Goal: Task Accomplishment & Management: Use online tool/utility

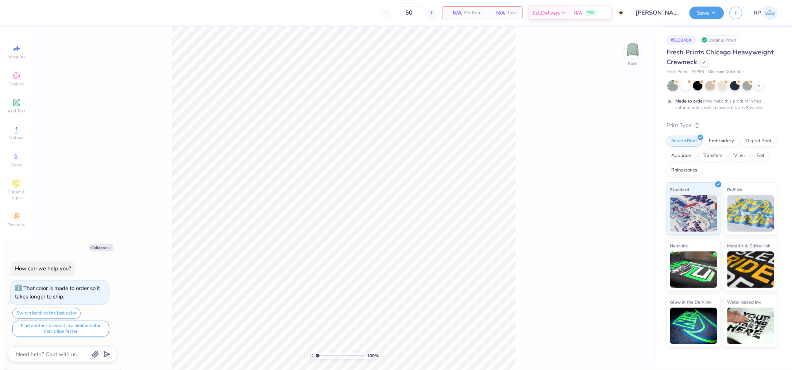
type textarea "x"
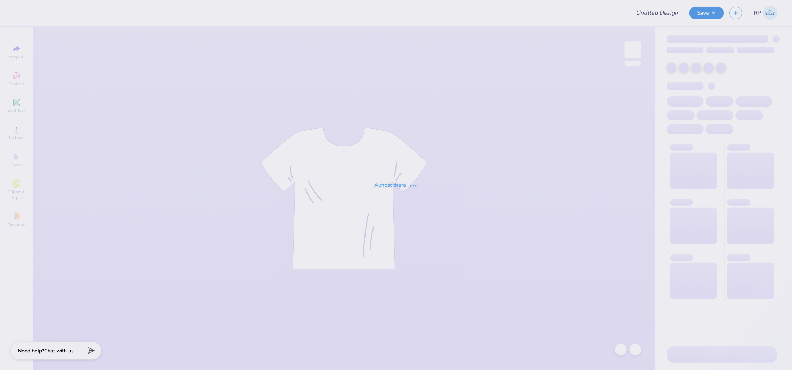
type input "[PERSON_NAME] : [US_STATE][GEOGRAPHIC_DATA]"
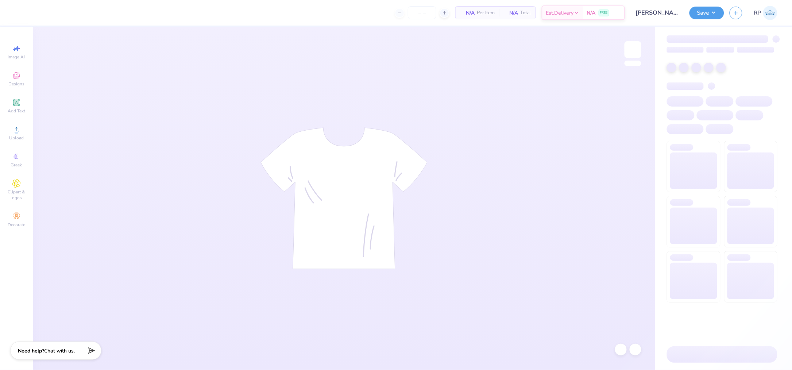
type input "24"
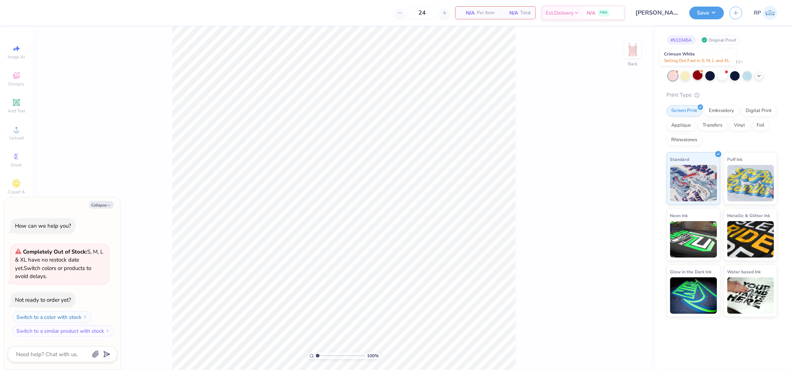
click at [701, 74] on div at bounding box center [697, 74] width 9 height 9
type textarea "x"
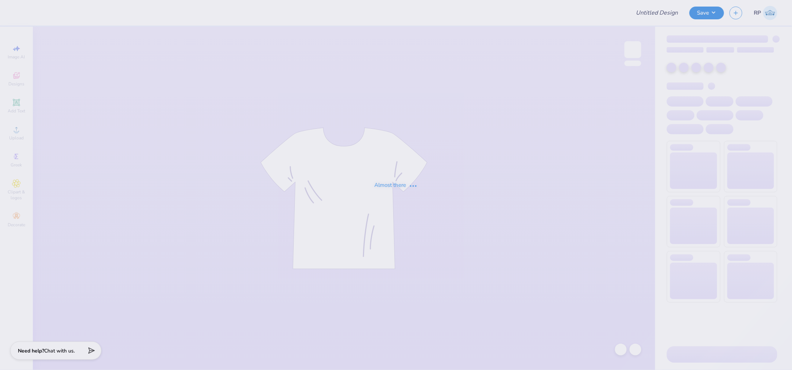
type input "Ruthika Mamidi : Case Western Reserve University"
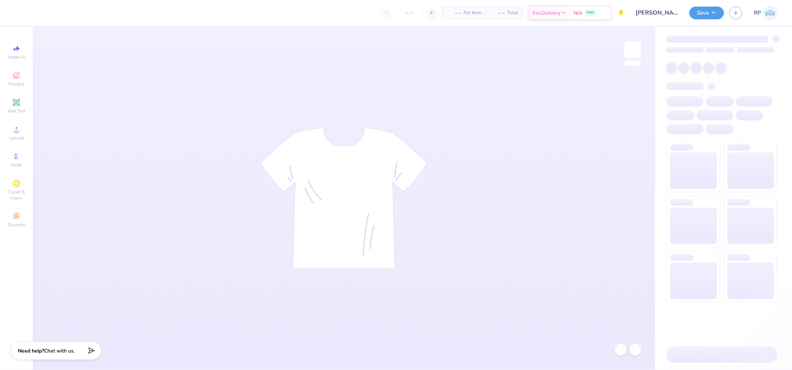
type input "24"
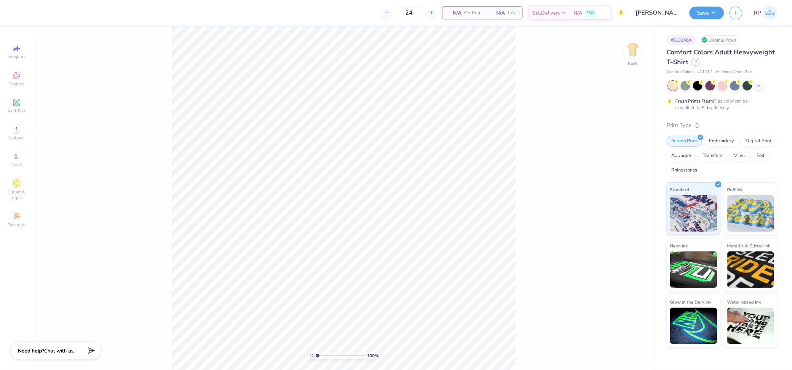
click at [696, 61] on icon at bounding box center [696, 61] width 3 height 3
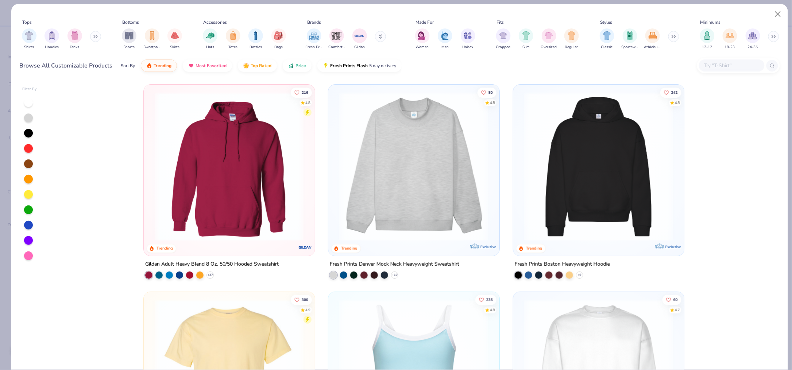
click at [720, 69] on input "text" at bounding box center [732, 65] width 56 height 8
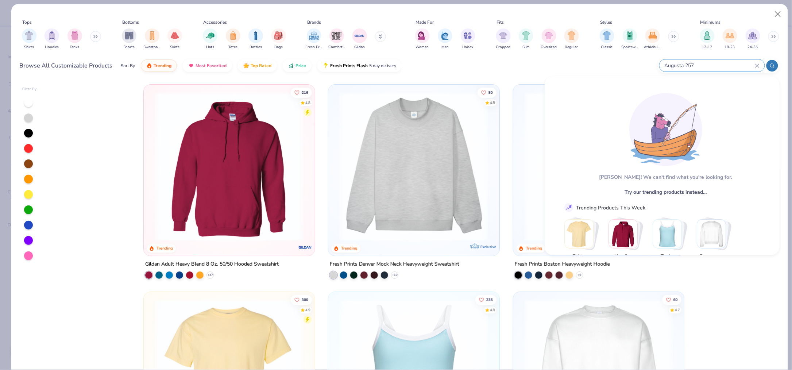
type input "Augusta 257"
